Goal: Task Accomplishment & Management: Complete application form

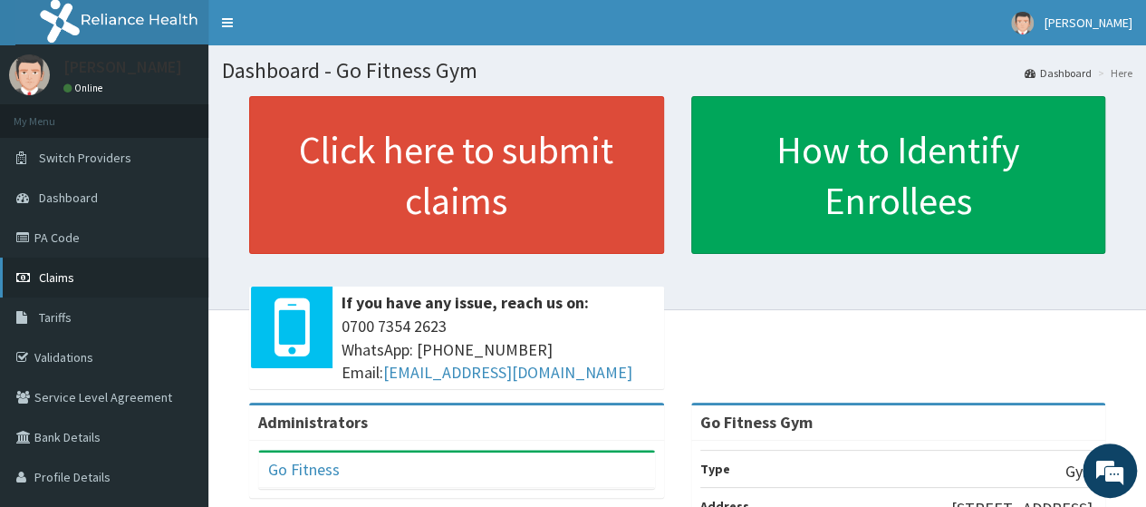
click at [76, 262] on link "Claims" at bounding box center [104, 277] width 208 height 40
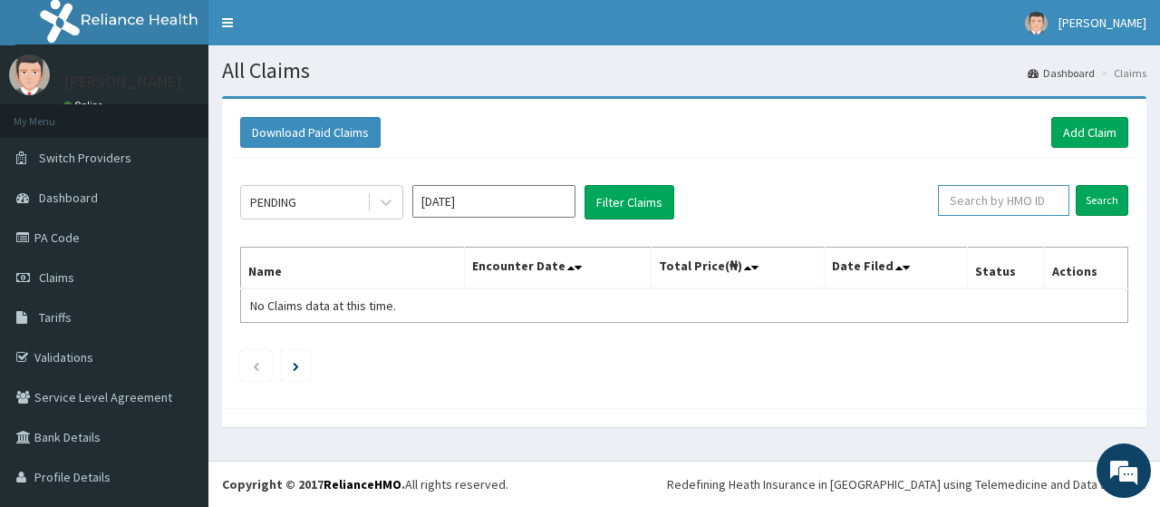
click at [981, 206] on input "text" at bounding box center [1003, 200] width 131 height 31
click at [1076, 185] on input "Search" at bounding box center [1102, 200] width 53 height 31
type input "b"
type input "pelumi"
click at [1084, 206] on input "Search" at bounding box center [1102, 200] width 53 height 31
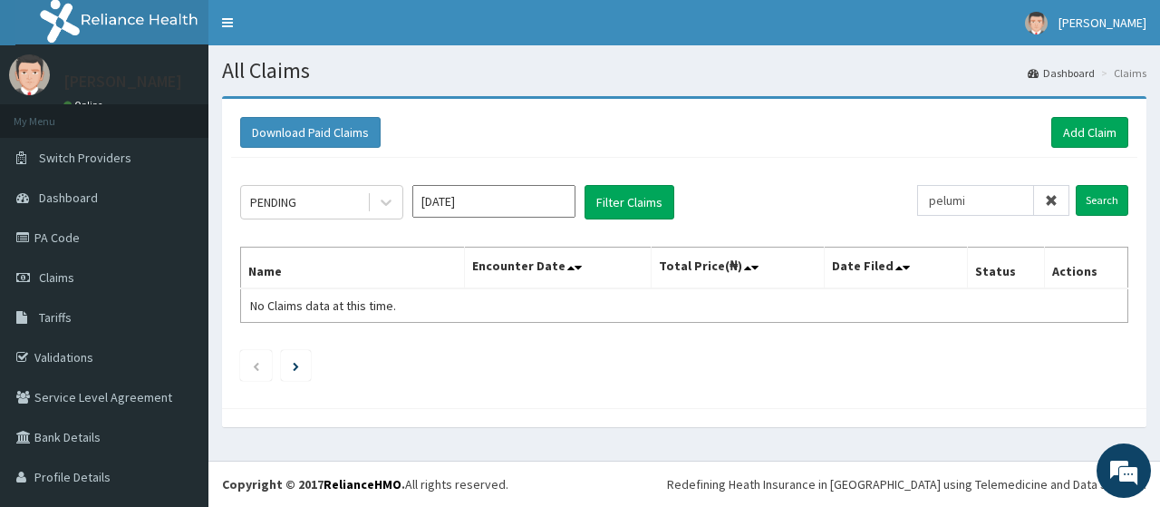
click at [1045, 198] on icon at bounding box center [1051, 200] width 13 height 13
click at [1084, 134] on link "Add Claim" at bounding box center [1089, 132] width 77 height 31
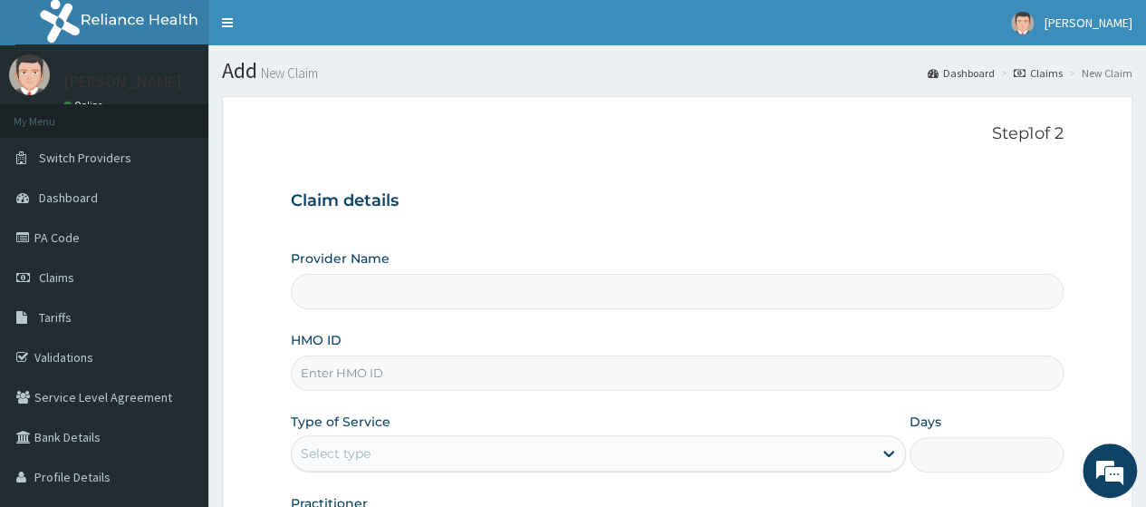
click at [353, 369] on input "HMO ID" at bounding box center [677, 372] width 773 height 35
type input "MAX/10011/A"
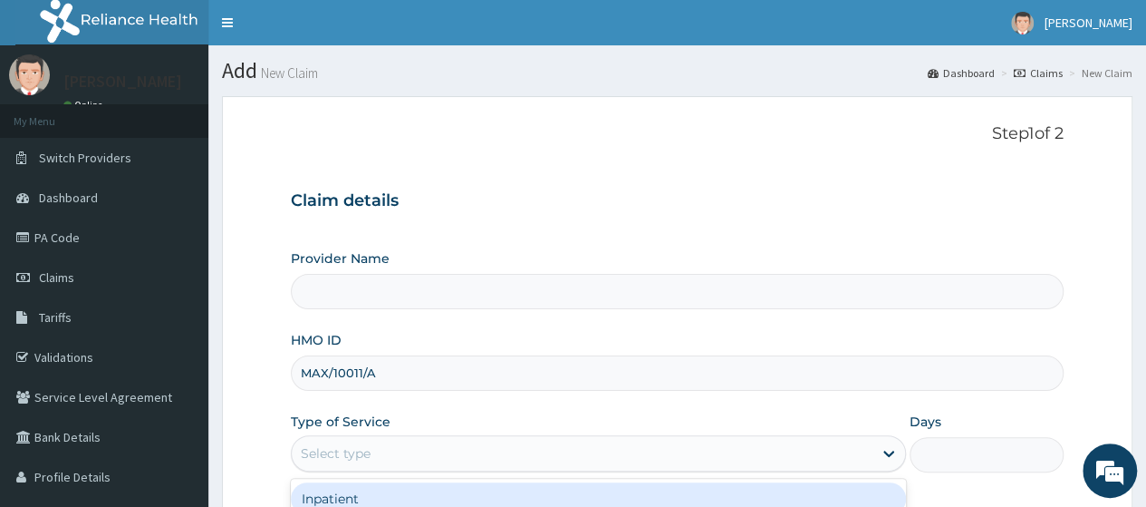
click at [409, 447] on div "Select type" at bounding box center [582, 453] width 581 height 29
type input "Go Fitness Gym"
type input "1"
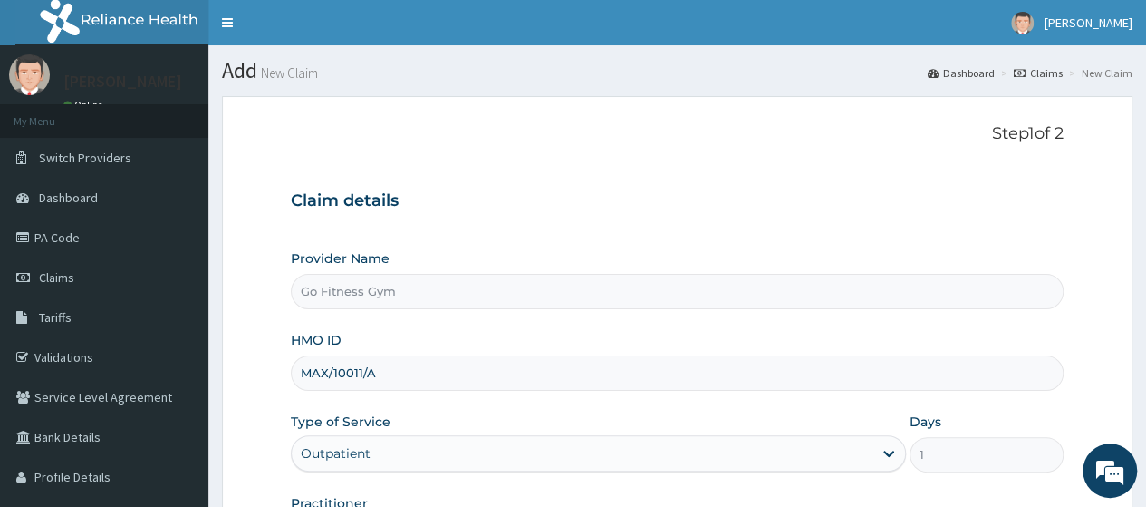
click at [422, 420] on div "Type of Service Outpatient" at bounding box center [598, 442] width 615 height 60
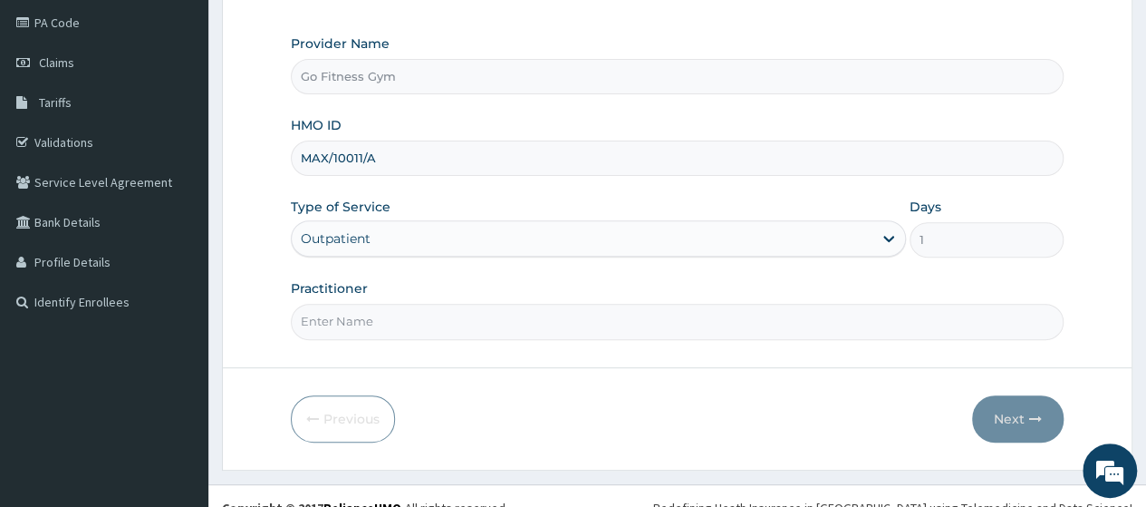
scroll to position [234, 0]
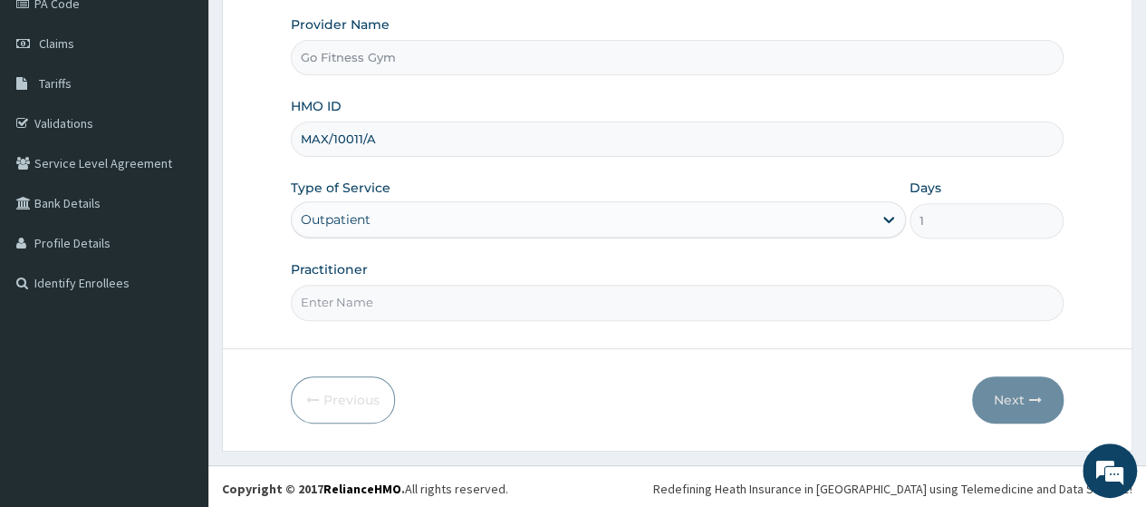
click at [517, 307] on input "Practitioner" at bounding box center [677, 302] width 773 height 35
type input "Gofitness centre"
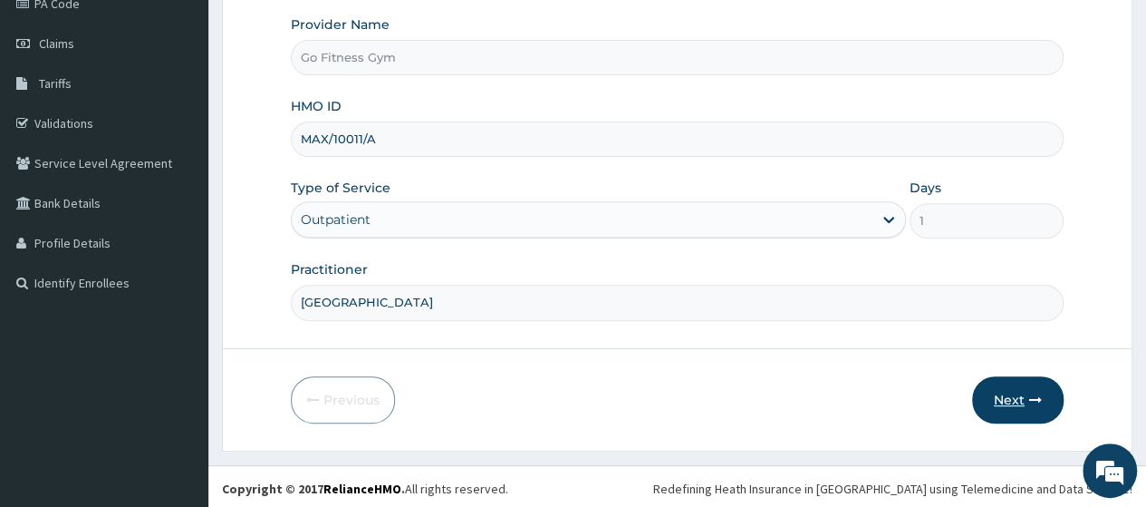
click at [1008, 392] on button "Next" at bounding box center [1018, 399] width 92 height 47
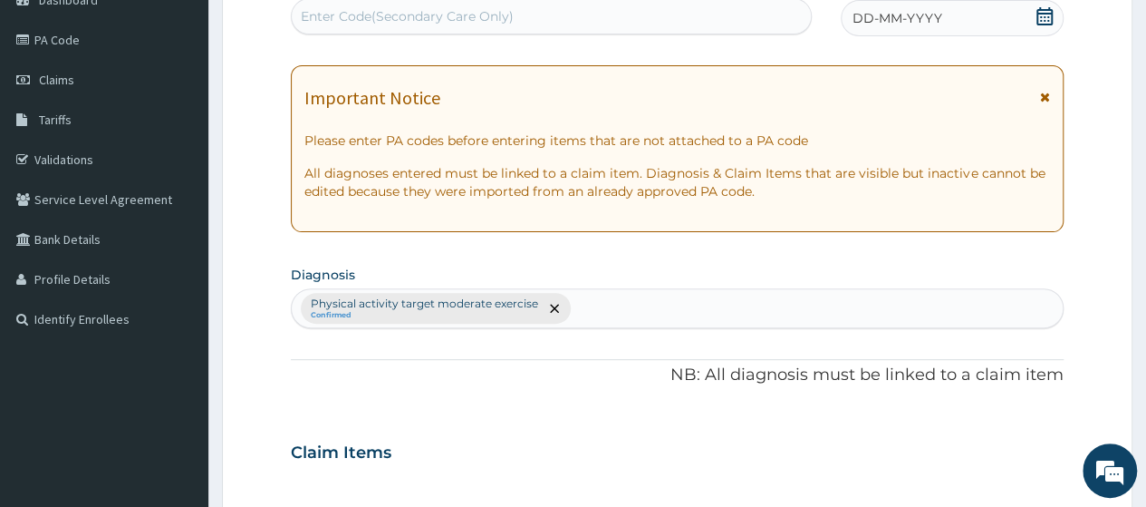
scroll to position [0, 0]
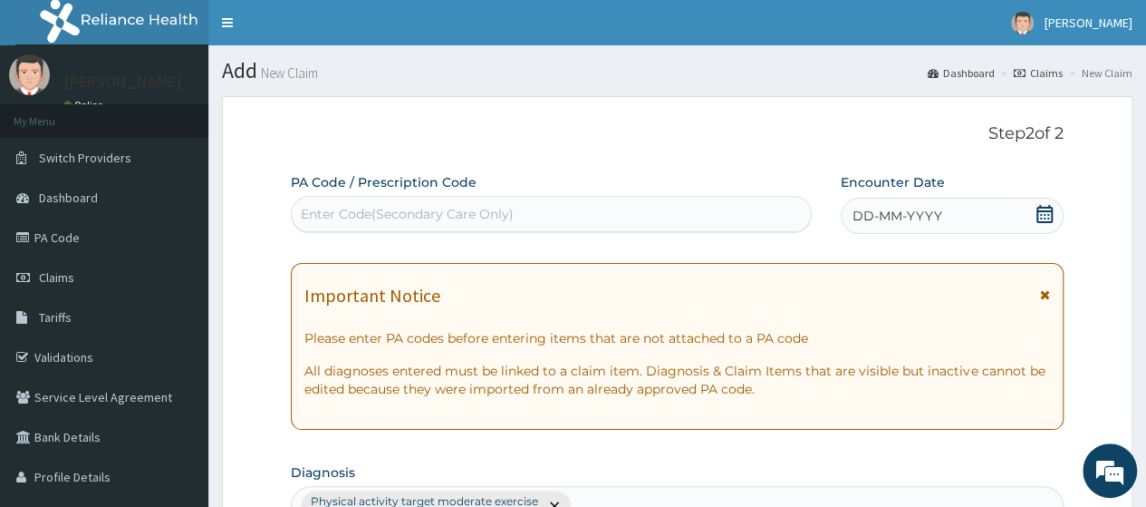
click at [633, 217] on div "Enter Code(Secondary Care Only)" at bounding box center [551, 213] width 518 height 29
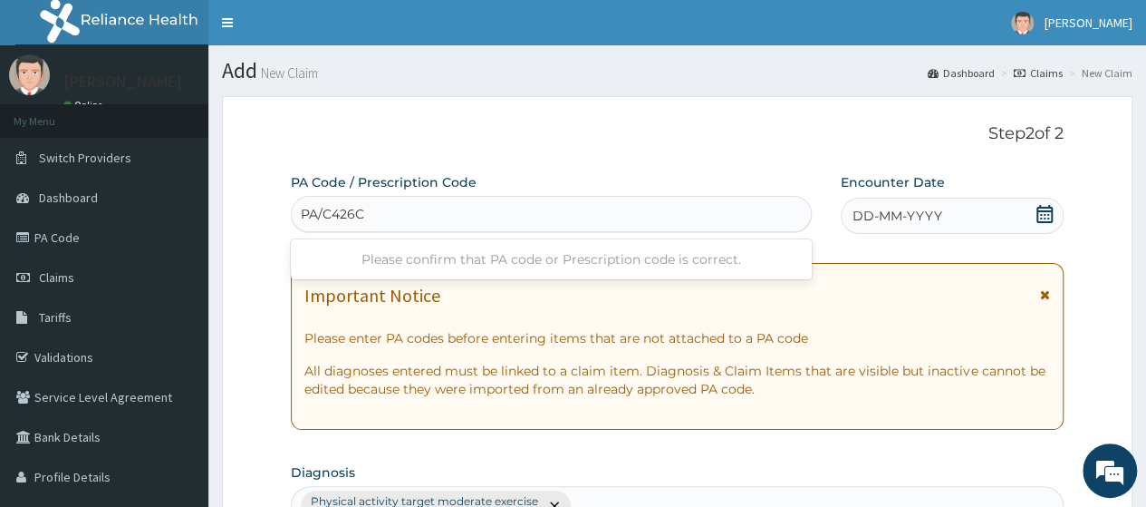
type input "PA/C426CC"
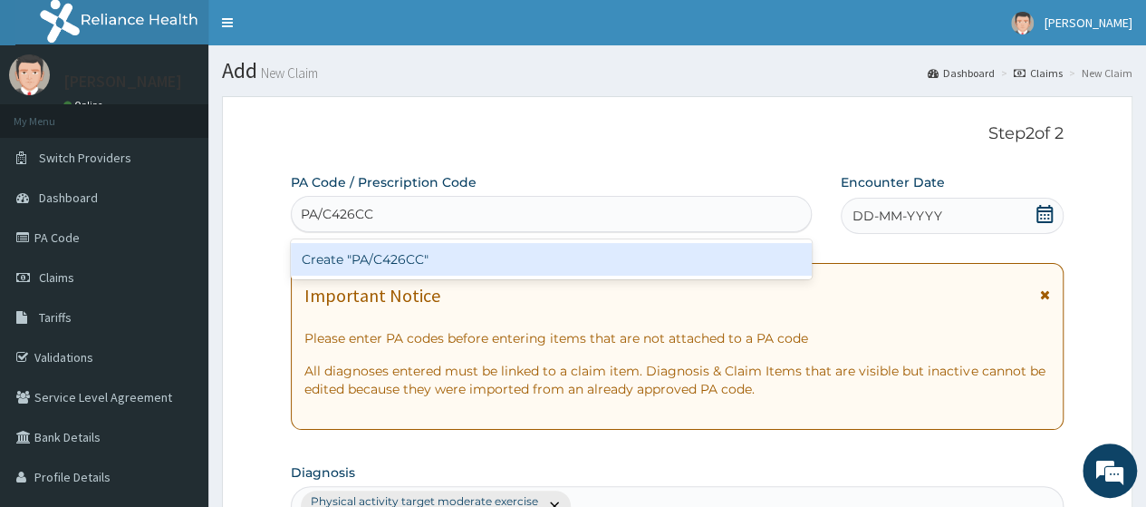
click at [639, 246] on div "Create "PA/C426CC"" at bounding box center [551, 259] width 520 height 33
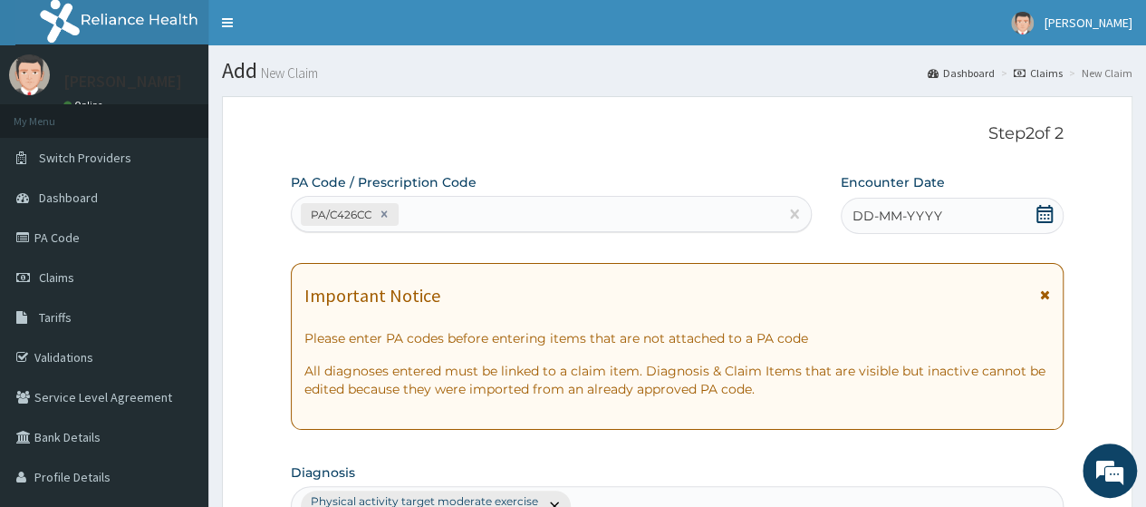
click at [1042, 214] on icon at bounding box center [1045, 214] width 18 height 18
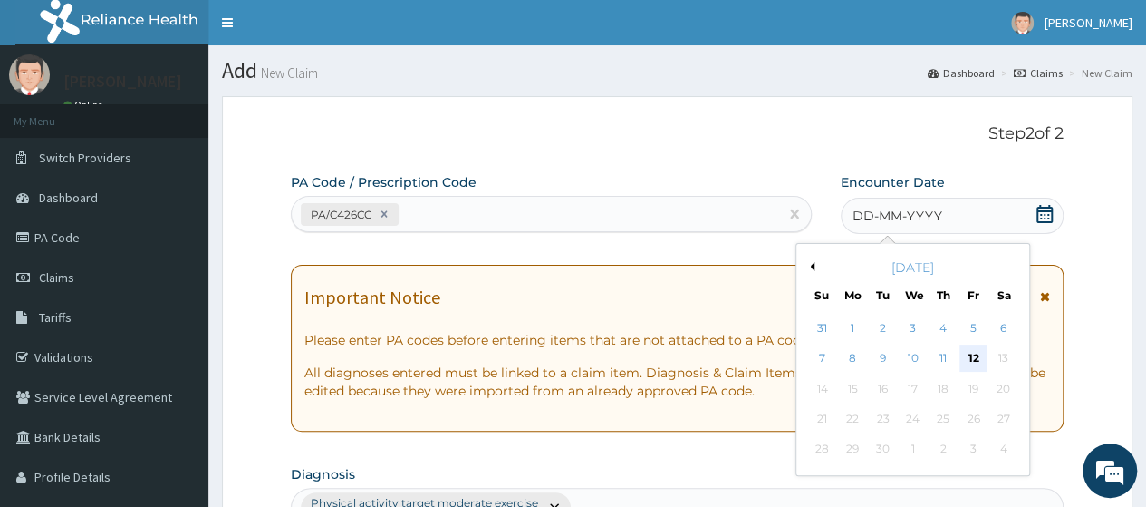
click at [976, 354] on div "12" at bounding box center [973, 358] width 27 height 27
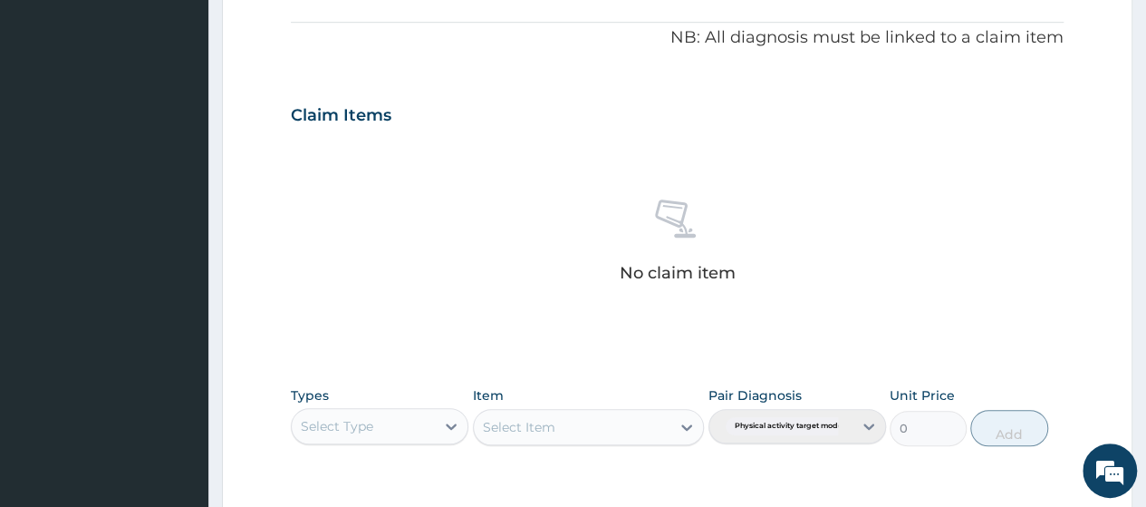
scroll to position [578, 0]
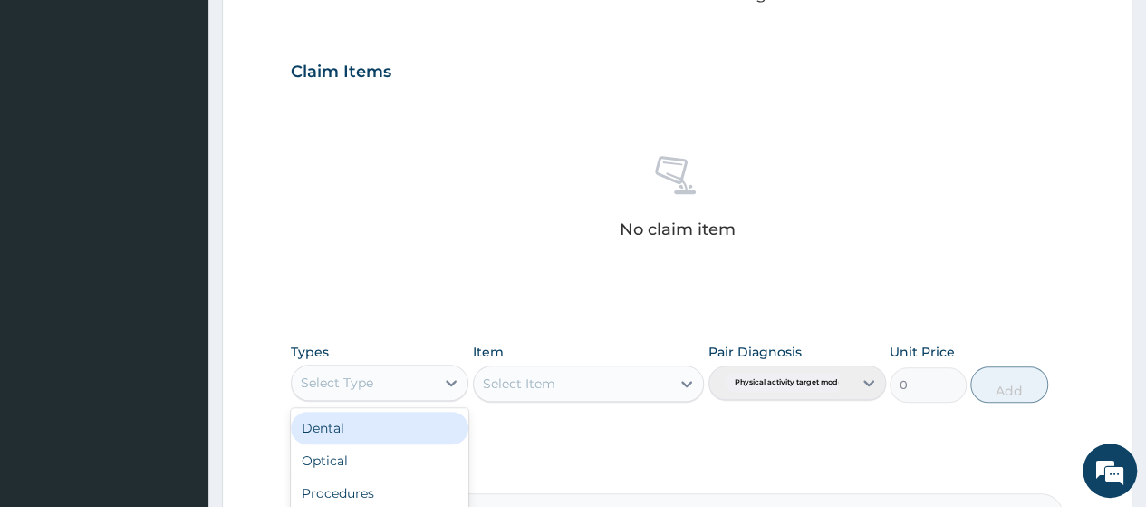
click at [408, 364] on div "Select Type" at bounding box center [380, 382] width 178 height 36
type input "gym"
click at [386, 416] on div "Gym" at bounding box center [380, 427] width 178 height 33
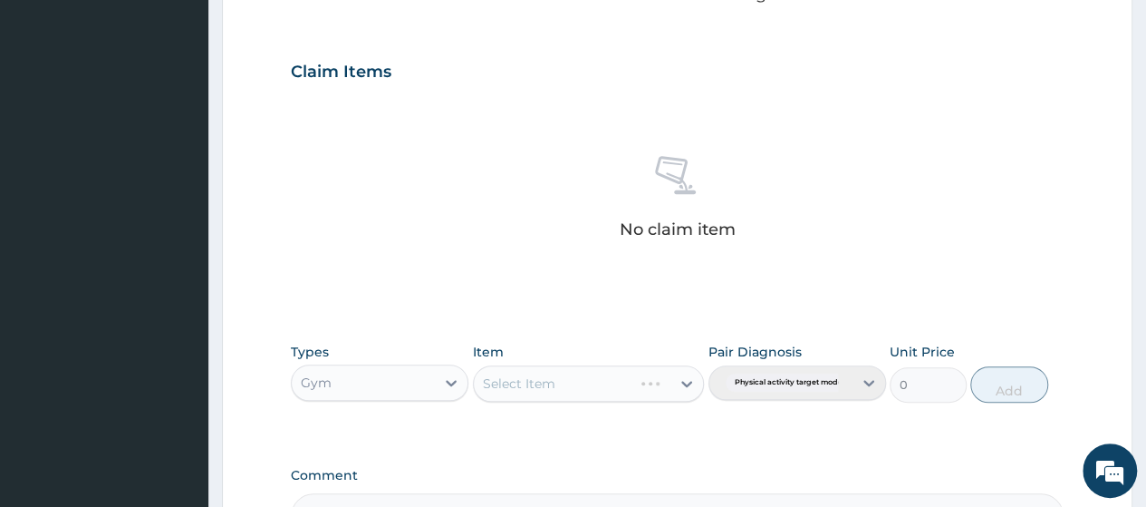
click at [569, 378] on div "Select Item" at bounding box center [589, 383] width 232 height 36
click at [569, 378] on div "Select Item" at bounding box center [573, 383] width 198 height 29
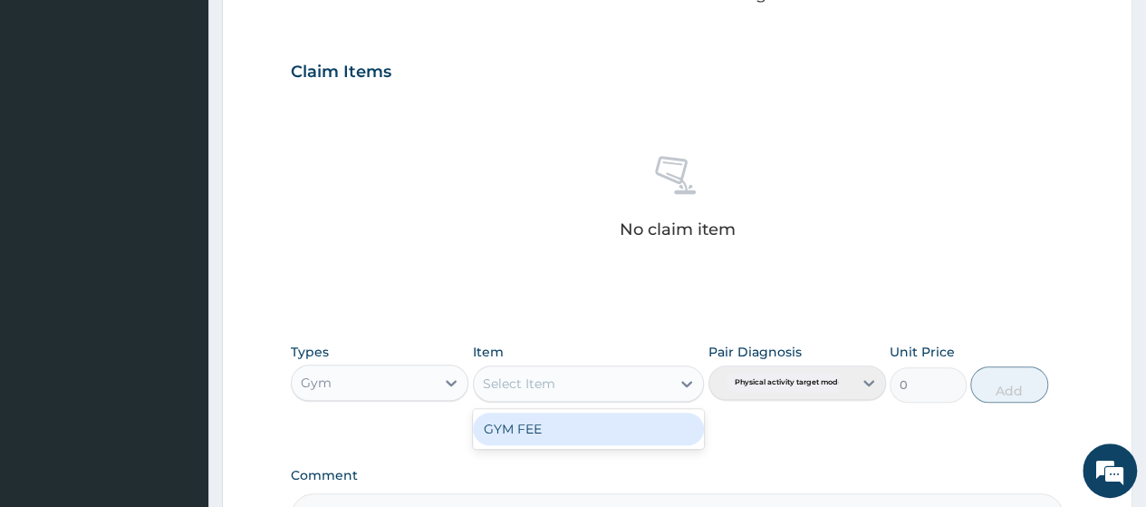
click at [562, 425] on div "GYM FEE" at bounding box center [589, 428] width 232 height 33
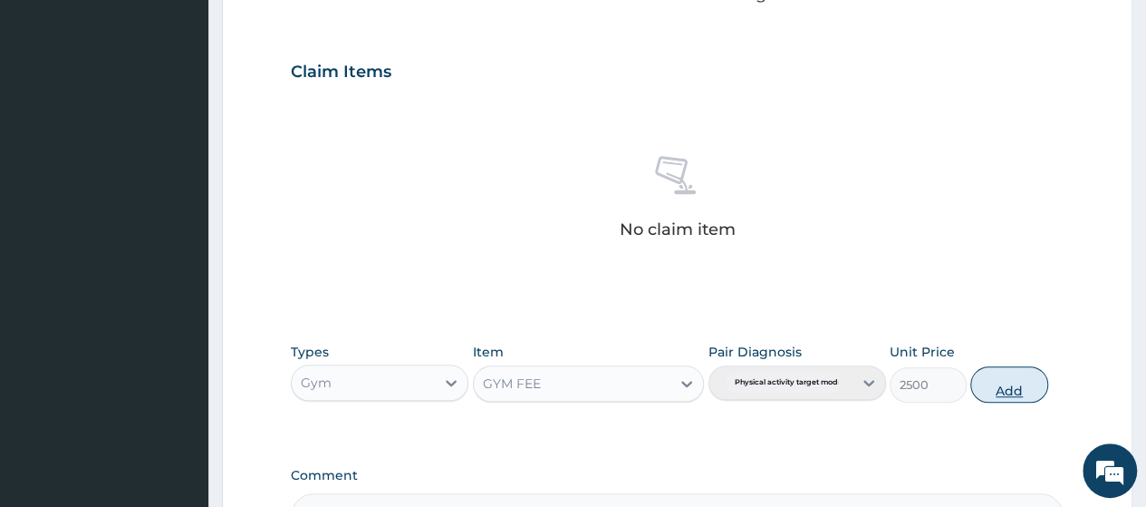
click at [1008, 382] on button "Add" at bounding box center [1009, 384] width 77 height 36
type input "0"
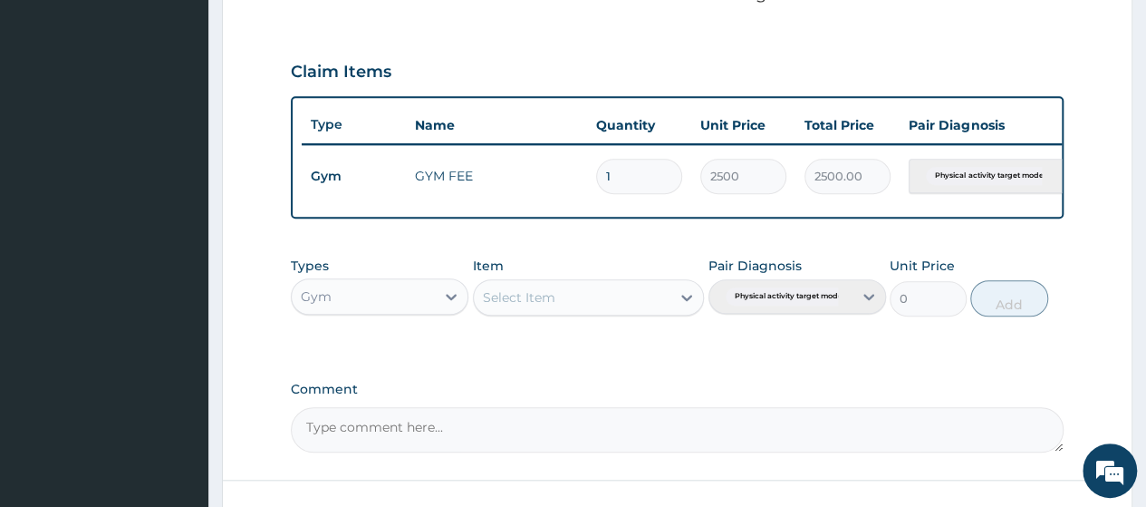
scroll to position [725, 0]
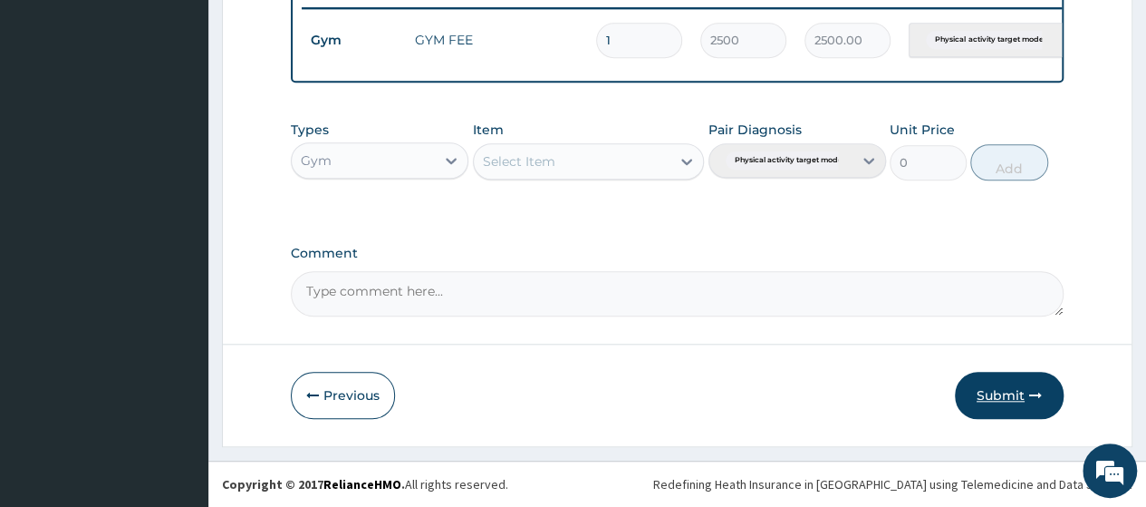
click at [986, 392] on button "Submit" at bounding box center [1009, 395] width 109 height 47
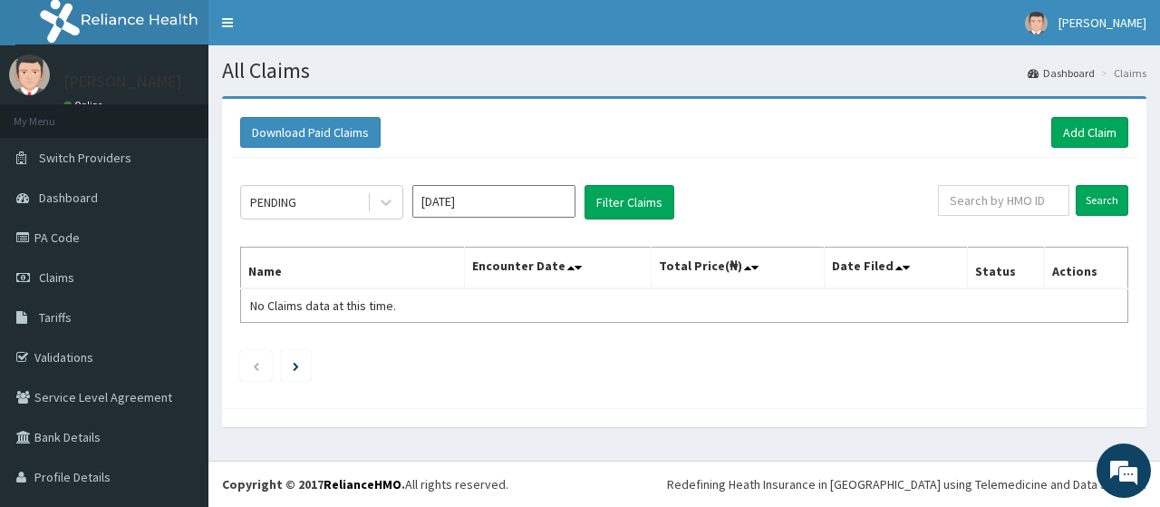
click at [965, 380] on div "PENDING [DATE] Filter Claims Search Name Encounter Date Total Price(₦) Date Fil…" at bounding box center [684, 278] width 906 height 241
